Goal: Transaction & Acquisition: Purchase product/service

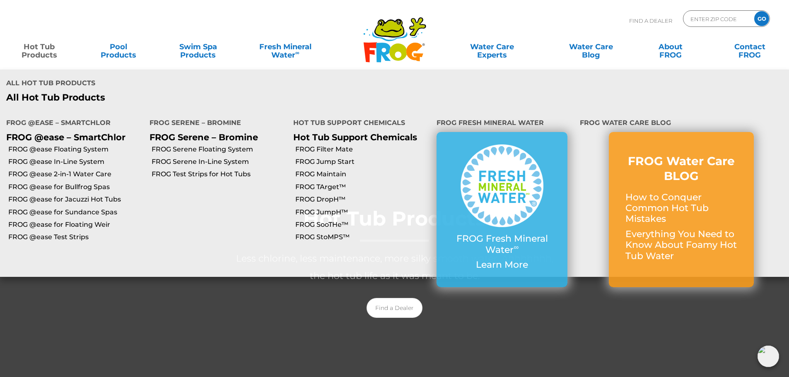
click at [49, 47] on link "Hot Tub Products" at bounding box center [39, 47] width 62 height 17
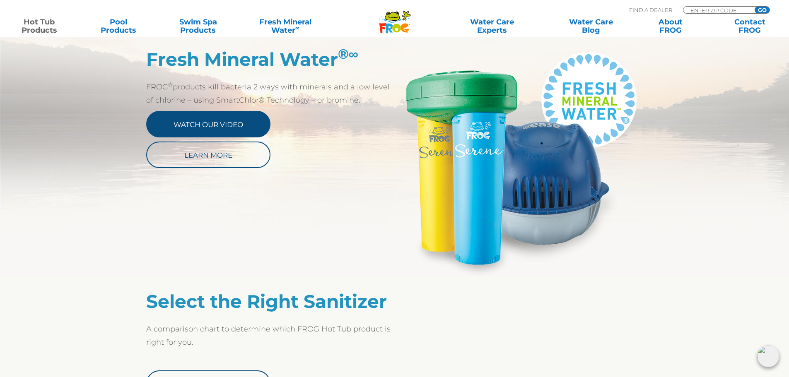
scroll to position [455, 0]
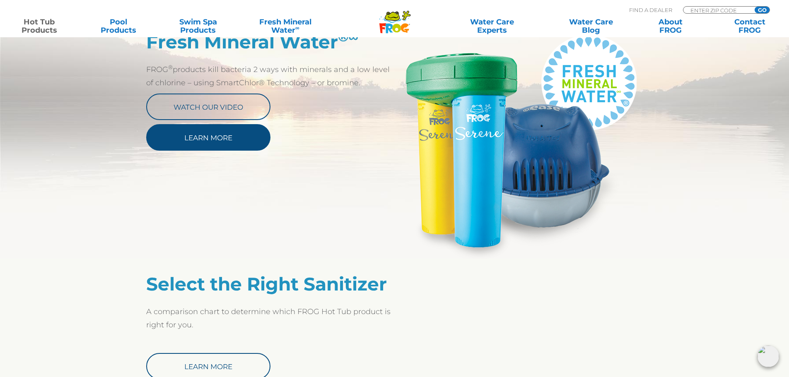
click at [220, 134] on link "Learn More" at bounding box center [208, 137] width 124 height 27
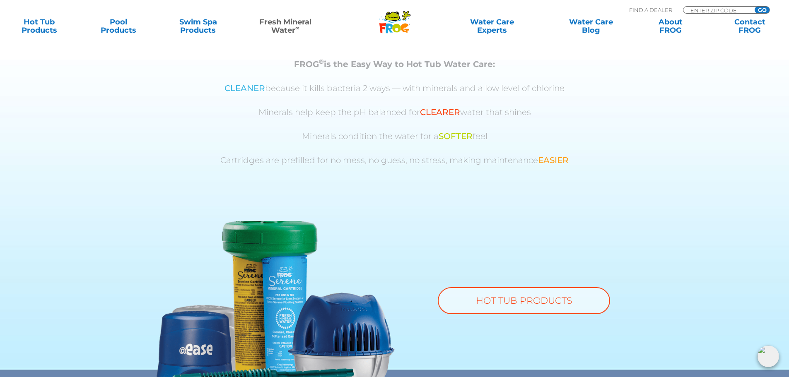
scroll to position [580, 0]
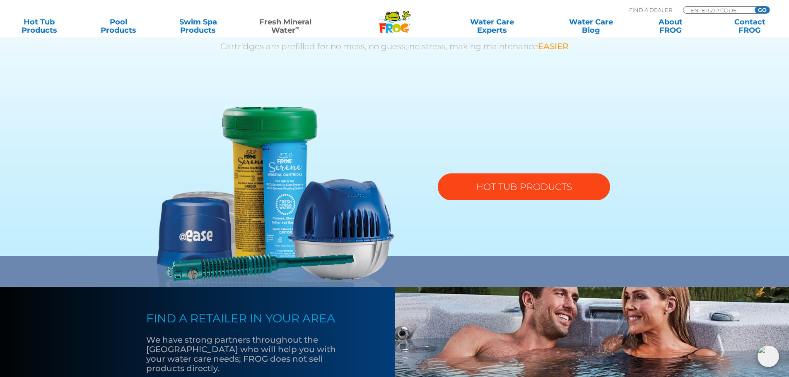
click at [494, 190] on link "HOT TUB PRODUCTS" at bounding box center [524, 187] width 172 height 27
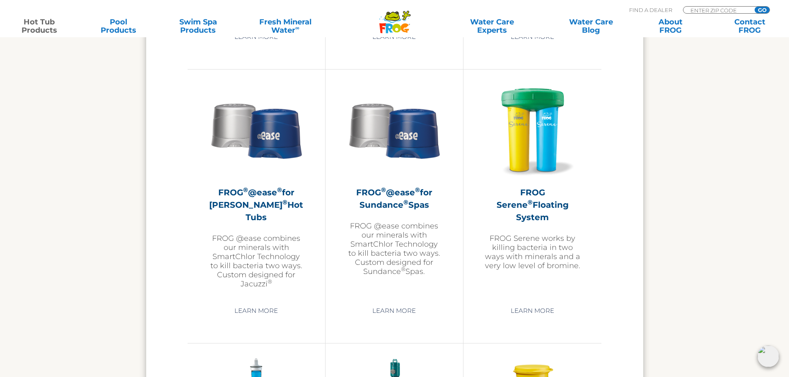
scroll to position [1449, 0]
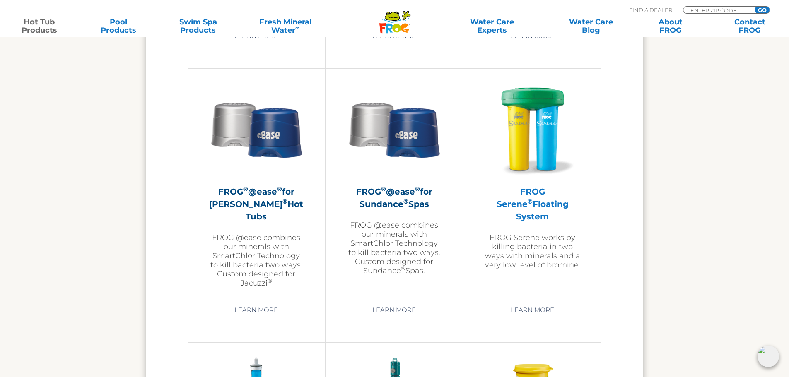
click at [526, 140] on img at bounding box center [532, 129] width 96 height 96
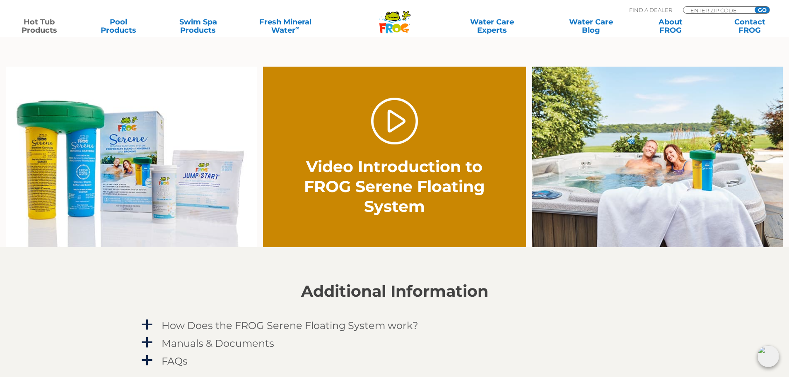
scroll to position [538, 0]
